Goal: Task Accomplishment & Management: Complete application form

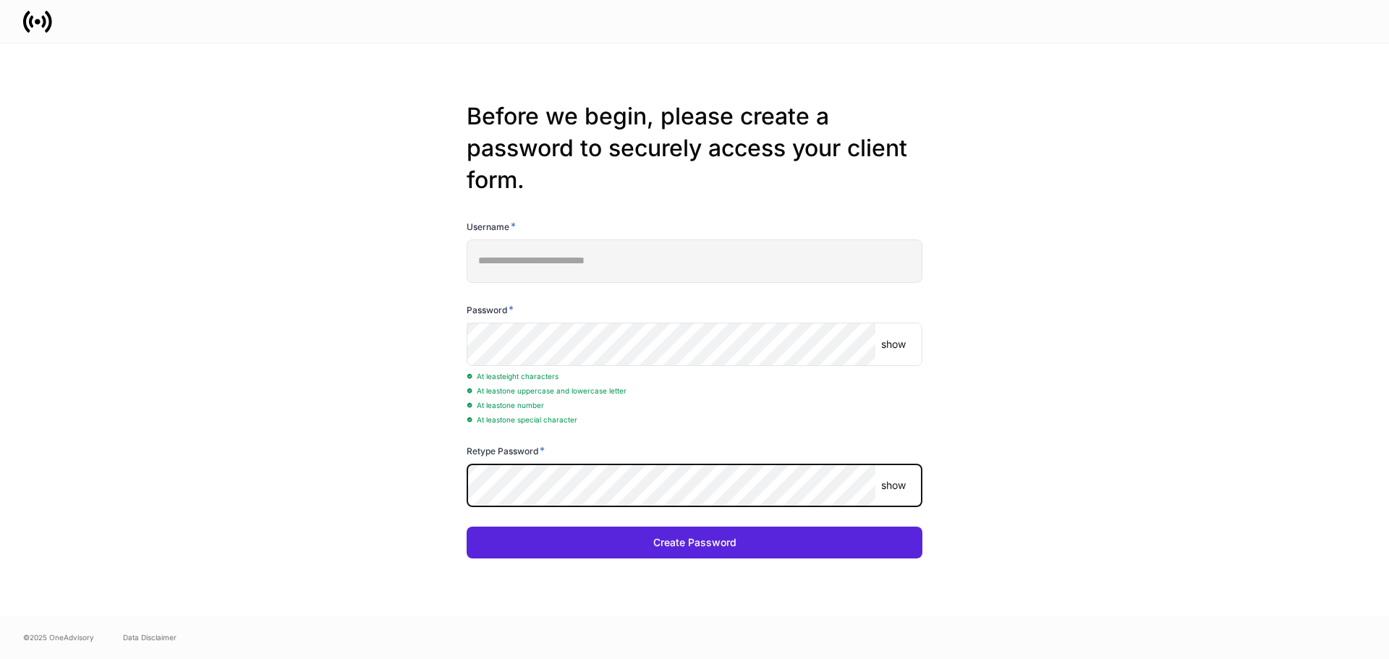
click at [1091, 466] on div "**********" at bounding box center [694, 329] width 868 height 572
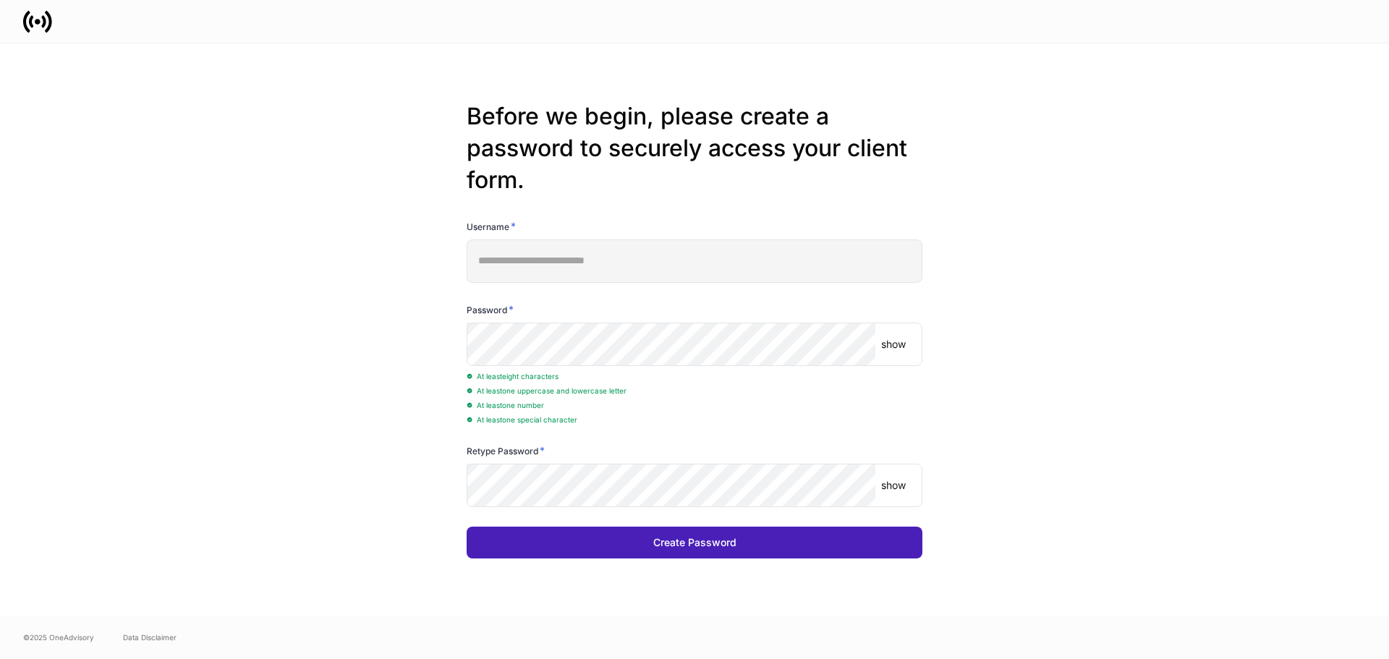
click at [773, 561] on div "**********" at bounding box center [695, 329] width 776 height 572
click at [767, 555] on button "Create Password" at bounding box center [695, 543] width 456 height 32
